Goal: Task Accomplishment & Management: Manage account settings

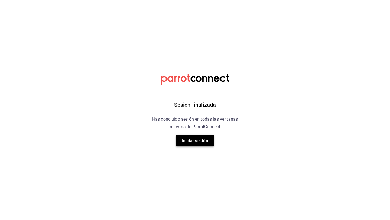
click at [195, 139] on button "Iniciar sesión" at bounding box center [195, 140] width 38 height 11
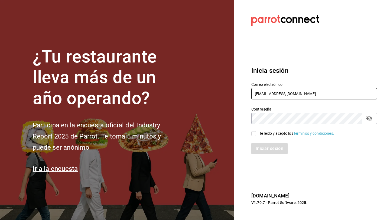
type input "[EMAIL_ADDRESS][DOMAIN_NAME]"
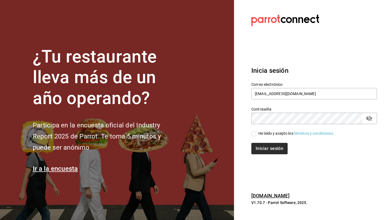
drag, startPoint x: 255, startPoint y: 133, endPoint x: 264, endPoint y: 146, distance: 16.0
click at [255, 133] on input "He leído y acepto los Términos y condiciones." at bounding box center [254, 133] width 5 height 5
checkbox input "true"
click at [267, 147] on button "Iniciar sesión" at bounding box center [270, 148] width 37 height 11
